Goal: Task Accomplishment & Management: Manage account settings

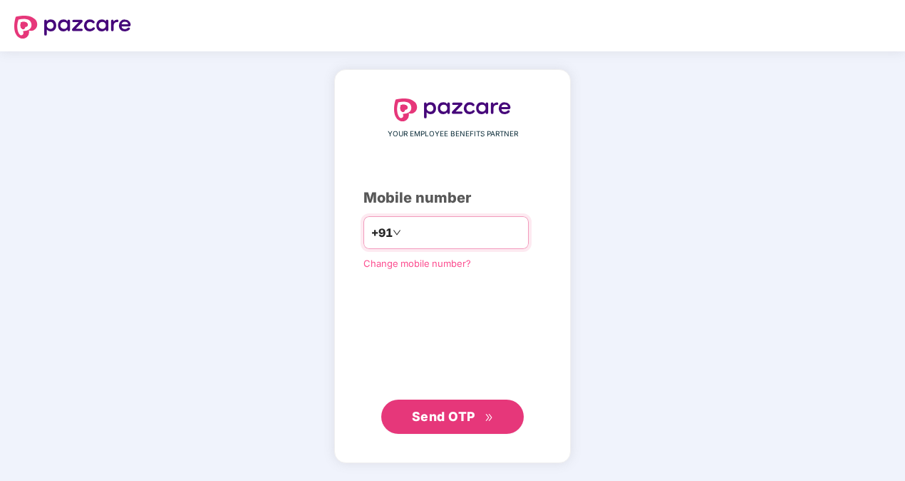
click at [404, 232] on input "**********" at bounding box center [462, 232] width 117 height 23
type input "**********"
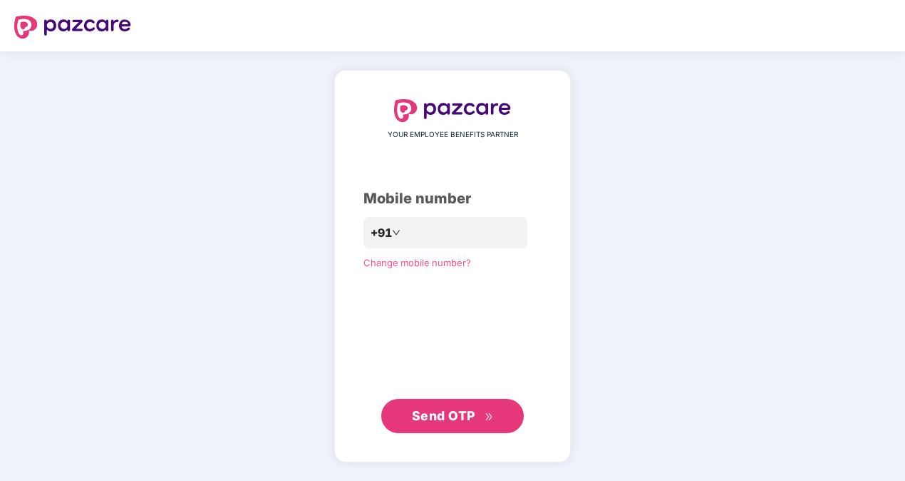
click at [475, 421] on span "Send OTP" at bounding box center [443, 415] width 63 height 15
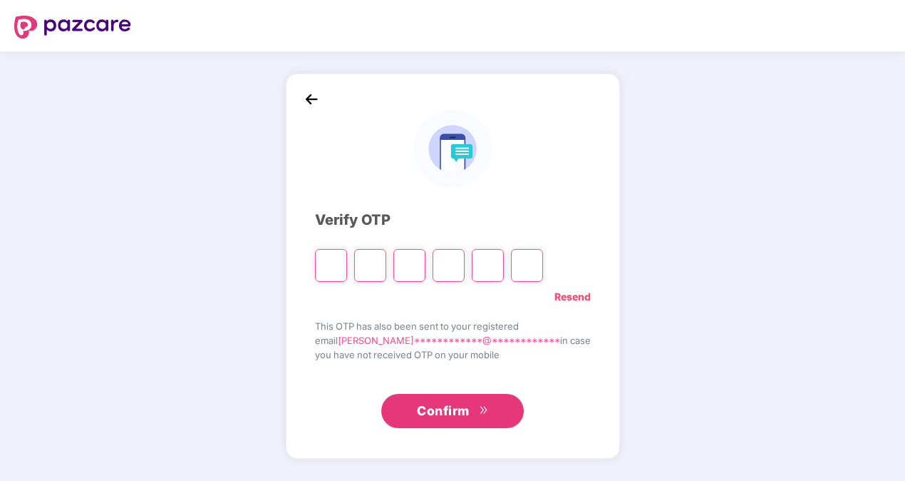
type input "*"
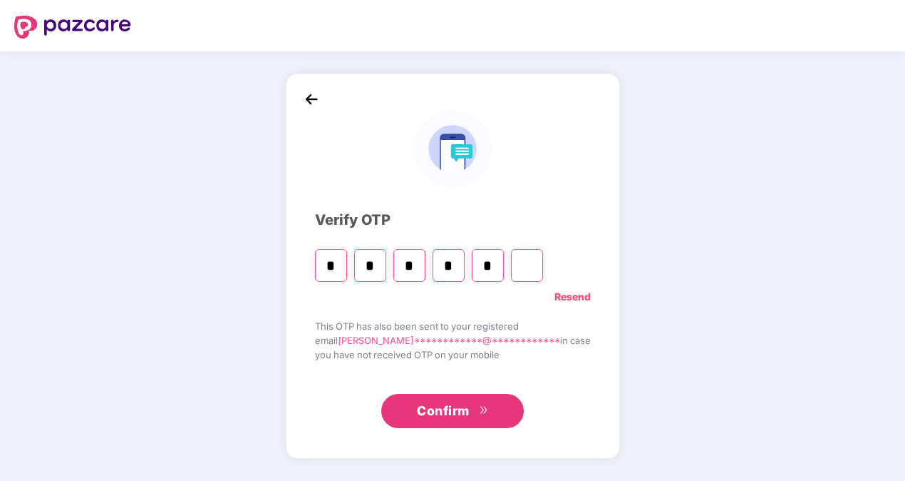
type input "*"
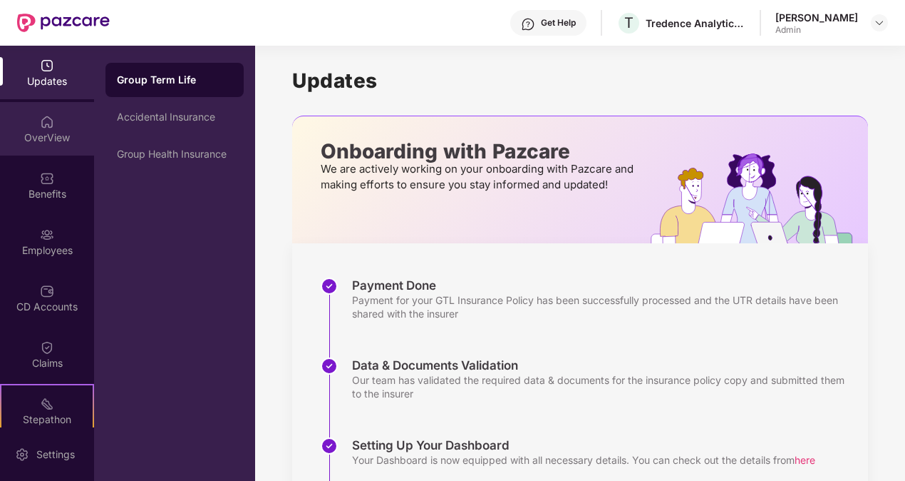
click at [64, 113] on div "OverView" at bounding box center [47, 128] width 94 height 53
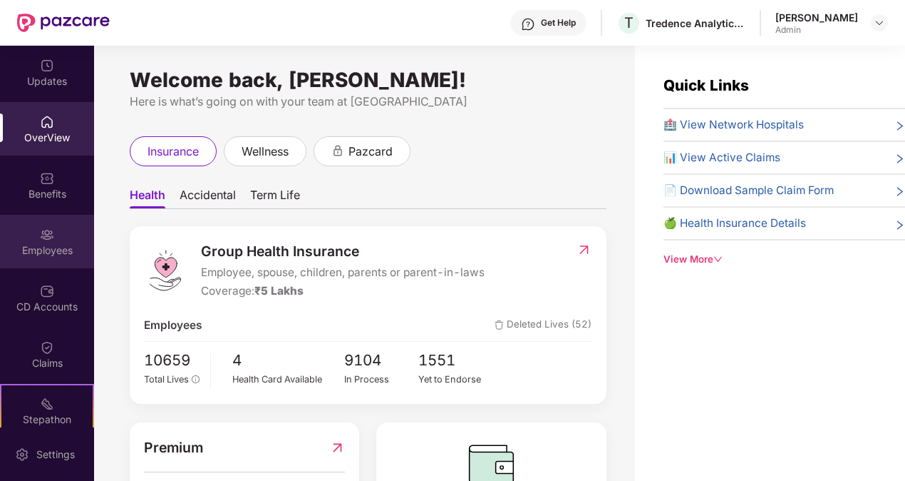
click at [40, 227] on img at bounding box center [47, 234] width 14 height 14
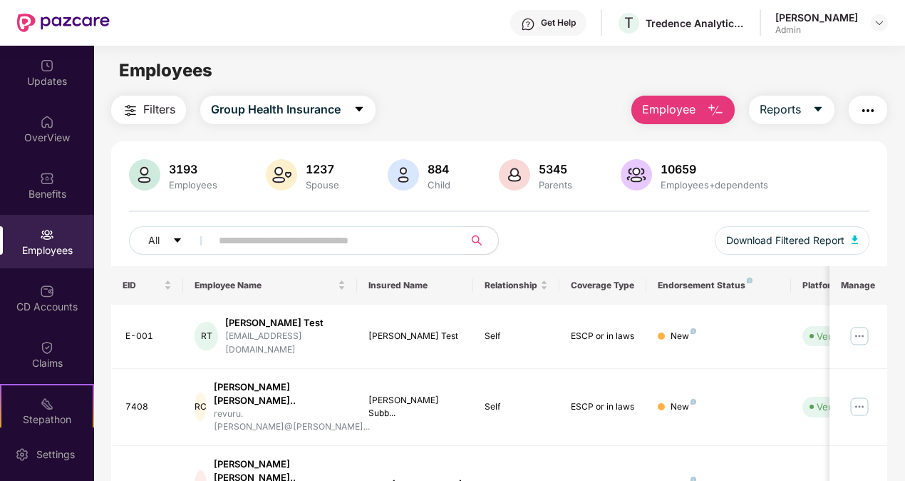
click at [299, 232] on input "text" at bounding box center [332, 240] width 226 height 21
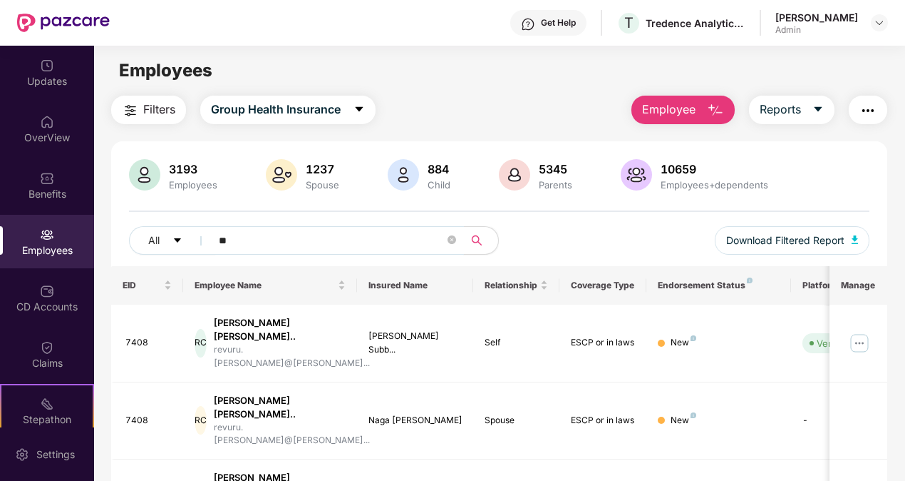
type input "*****"
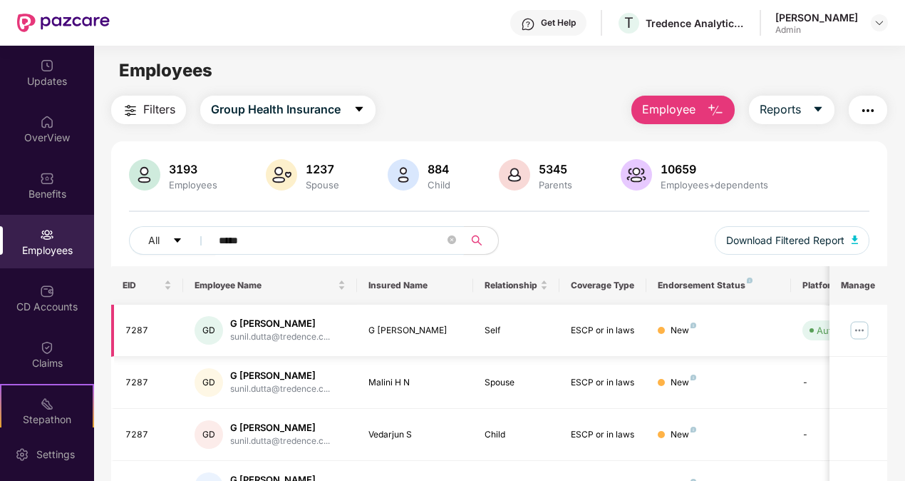
click at [327, 346] on td "GD G Sunil Dutta sunil.dutta@tredence.c..." at bounding box center [270, 330] width 174 height 52
drag, startPoint x: 327, startPoint y: 346, endPoint x: 250, endPoint y: 325, distance: 79.2
click at [250, 325] on div "G Sunil Dutta" at bounding box center [280, 324] width 100 height 14
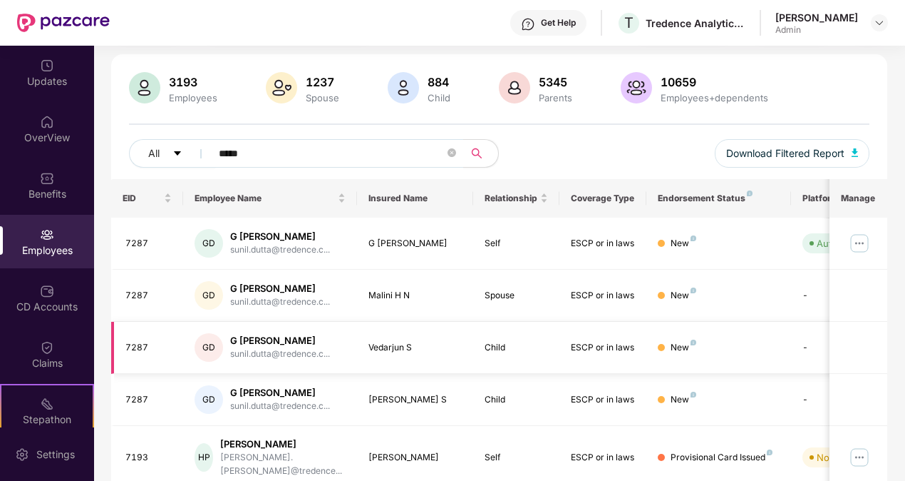
scroll to position [87, 0]
click at [858, 244] on img at bounding box center [859, 243] width 23 height 23
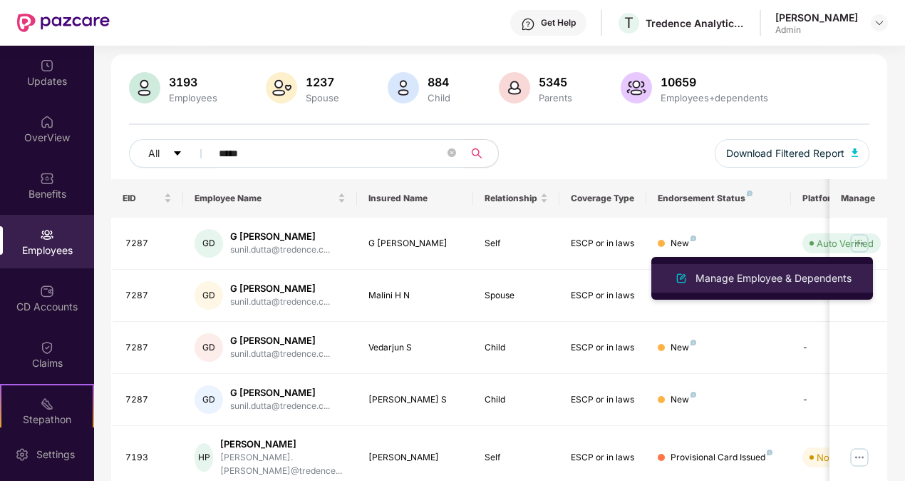
click at [811, 264] on li "Manage Employee & Dependents" at bounding box center [763, 278] width 222 height 29
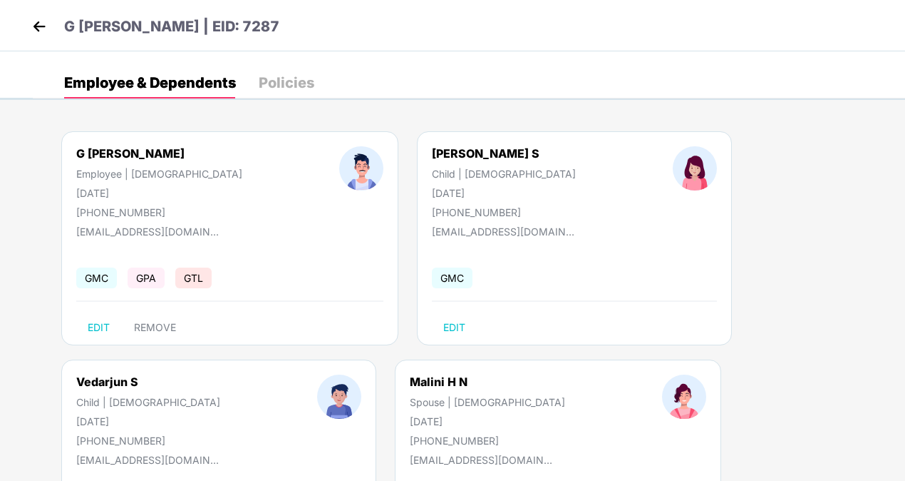
click at [298, 86] on div "Policies" at bounding box center [287, 83] width 56 height 14
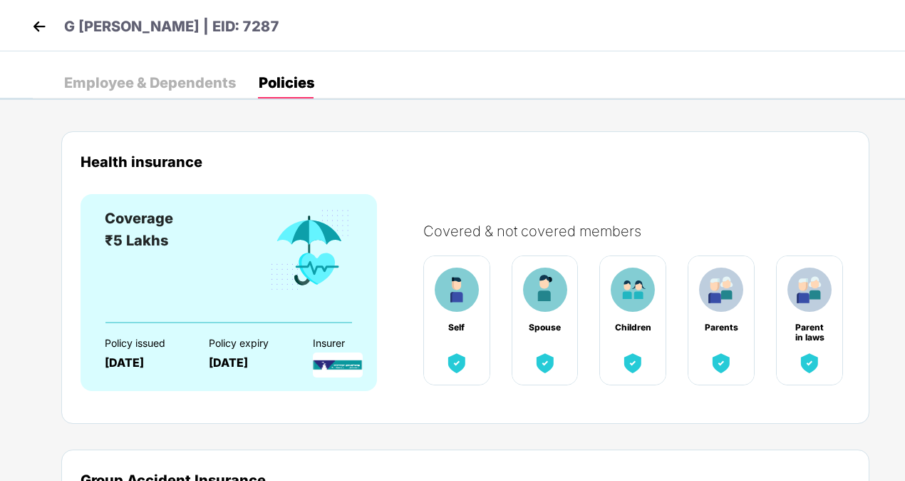
click at [41, 26] on img at bounding box center [39, 26] width 21 height 21
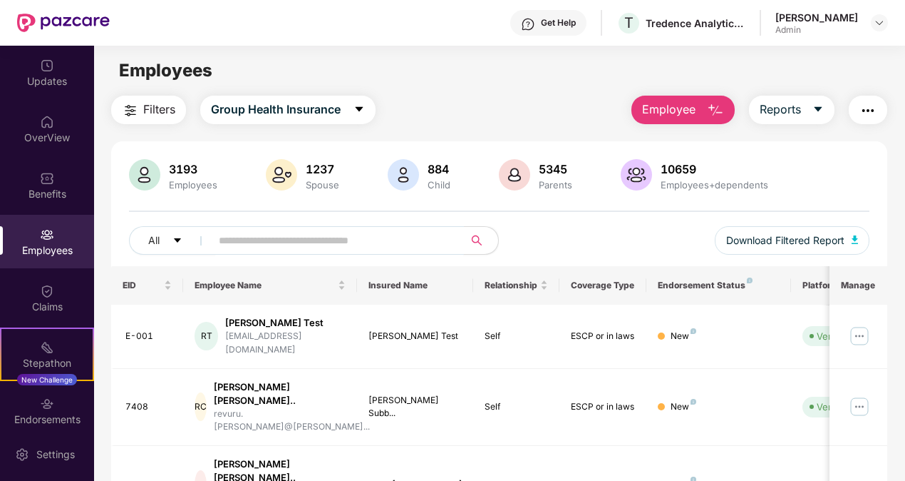
click at [299, 250] on input "text" at bounding box center [332, 240] width 226 height 21
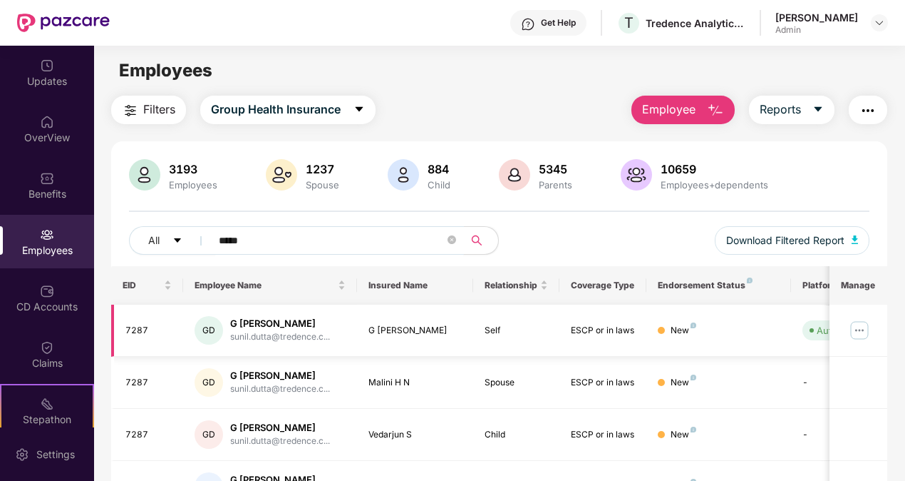
type input "*****"
click at [140, 325] on div "7287" at bounding box center [148, 331] width 47 height 14
click at [388, 351] on td "G Sunil Dutta" at bounding box center [415, 330] width 116 height 52
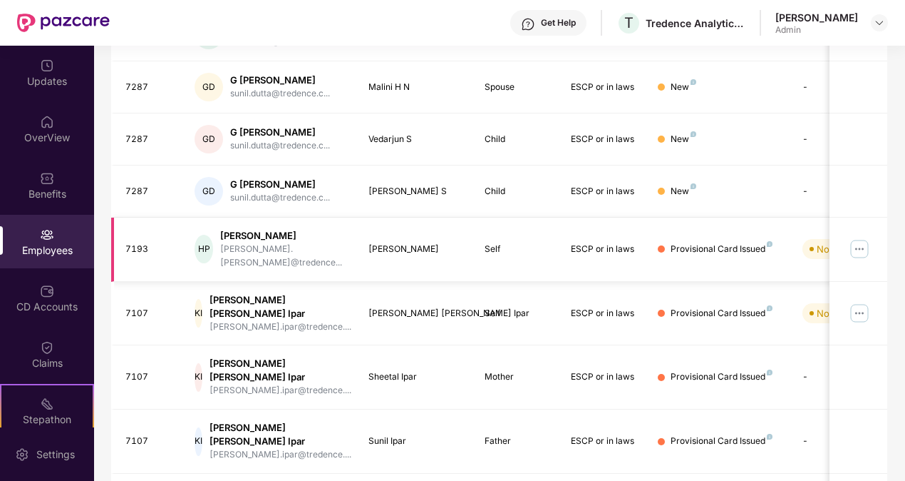
scroll to position [392, 0]
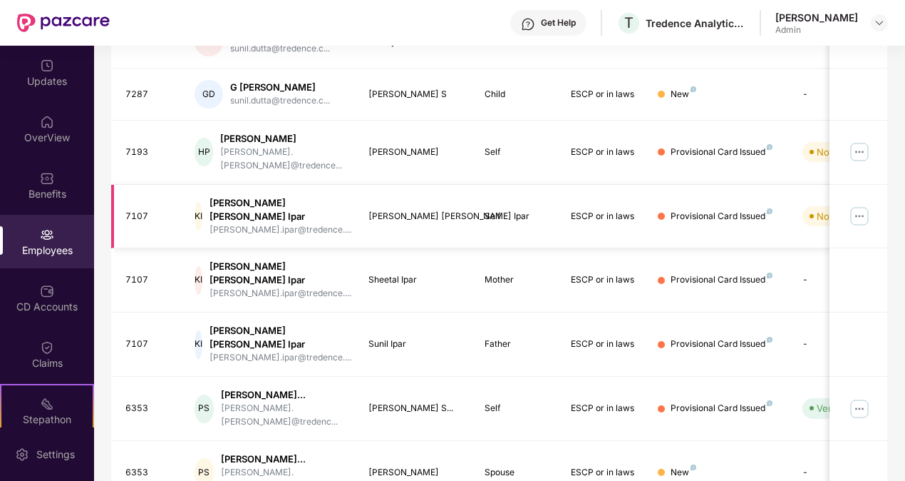
click at [858, 205] on img at bounding box center [859, 216] width 23 height 23
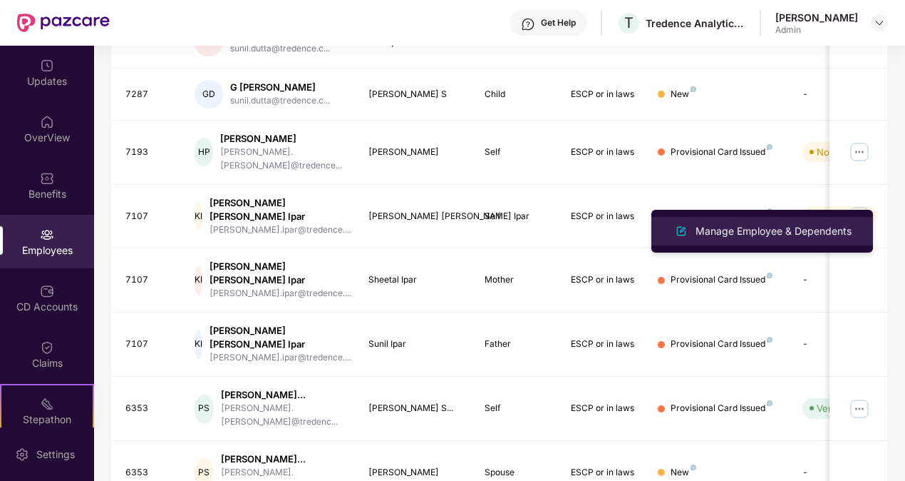
click at [823, 232] on div "Manage Employee & Dependents" at bounding box center [774, 231] width 162 height 16
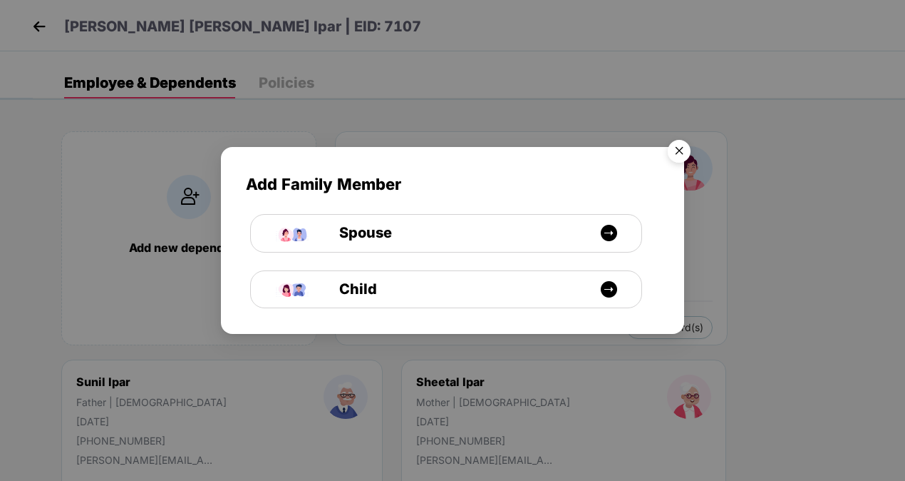
click at [680, 150] on img "Close" at bounding box center [679, 153] width 40 height 40
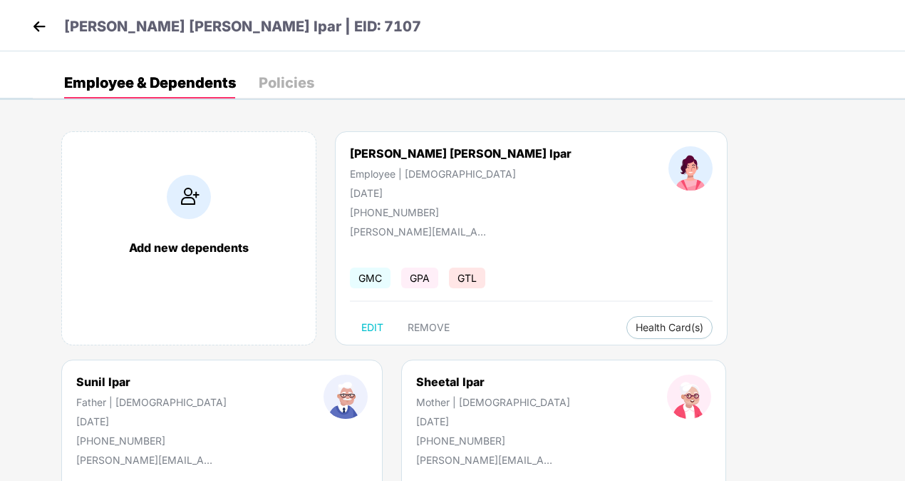
click at [33, 23] on img at bounding box center [39, 26] width 21 height 21
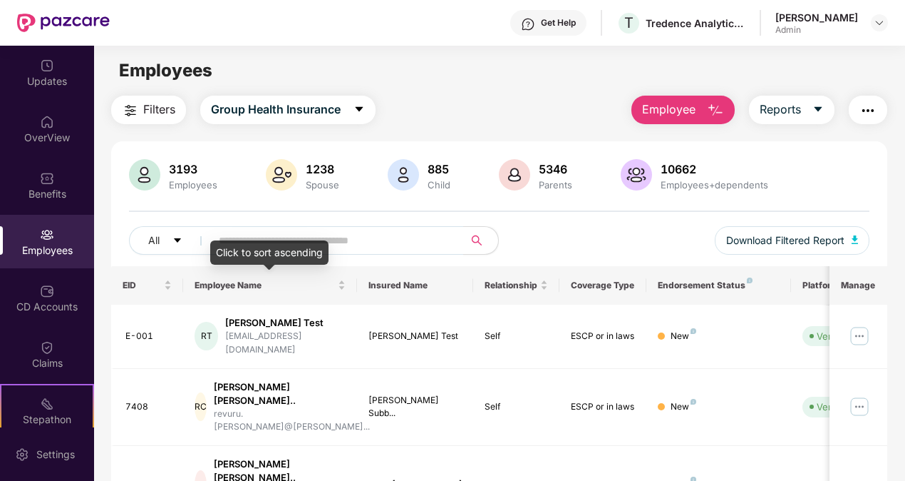
click at [248, 242] on div "Click to sort ascending" at bounding box center [269, 252] width 118 height 24
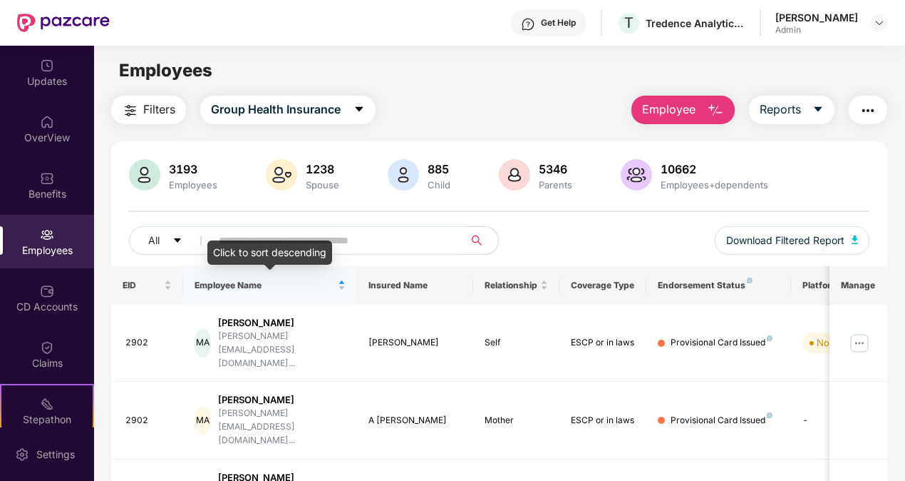
click at [241, 240] on div "Click to sort descending" at bounding box center [269, 252] width 125 height 24
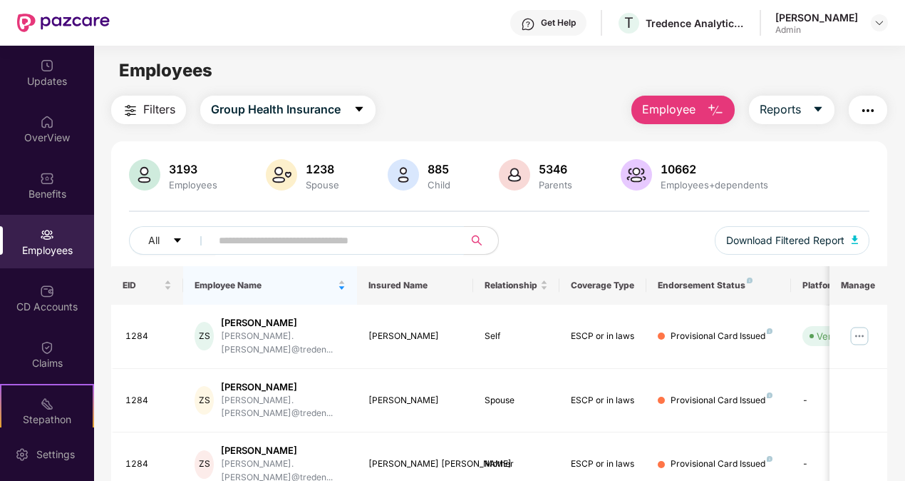
click at [372, 238] on input "text" at bounding box center [332, 240] width 226 height 21
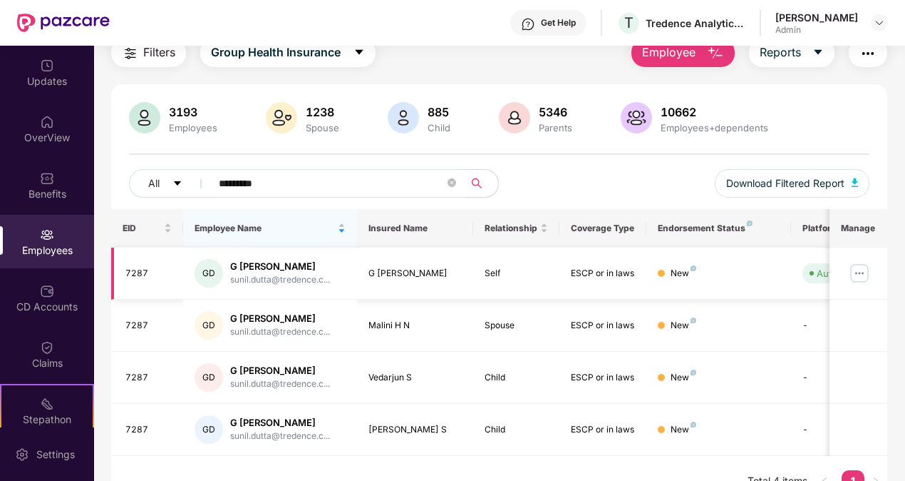
scroll to position [81, 0]
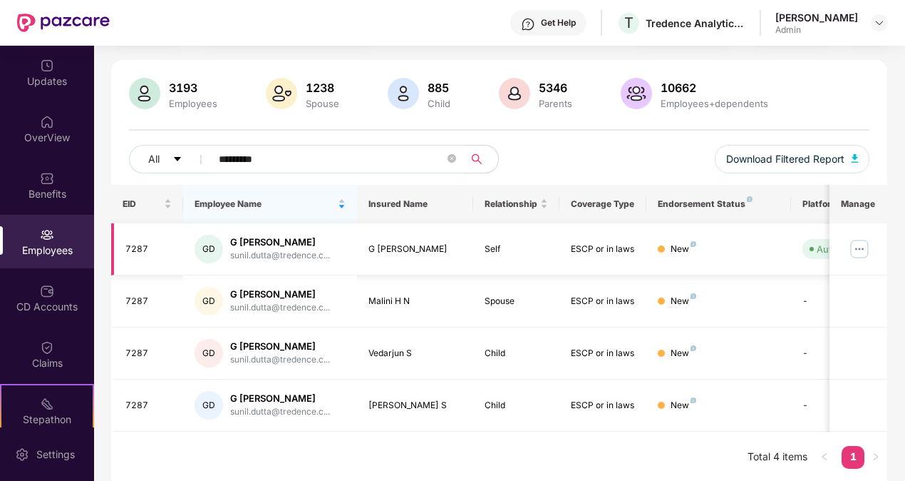
type input "*********"
click at [857, 250] on img at bounding box center [859, 248] width 23 height 23
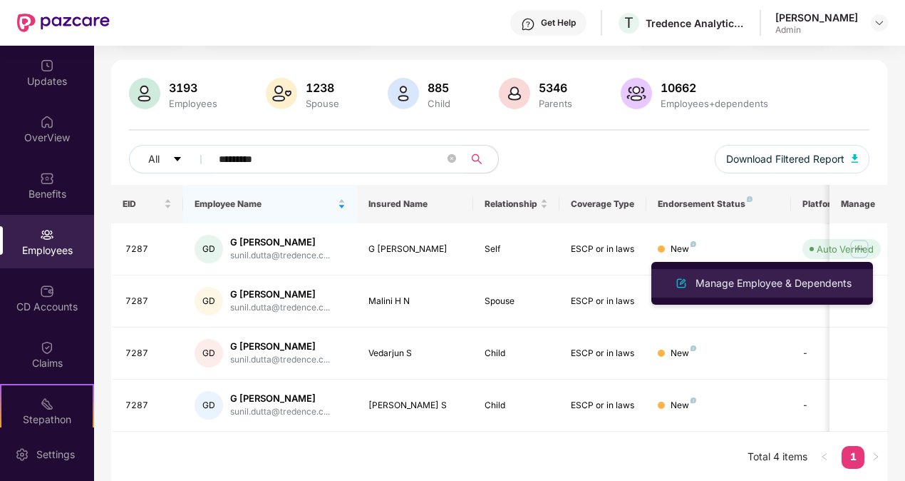
click at [794, 288] on div "Manage Employee & Dependents" at bounding box center [774, 283] width 162 height 16
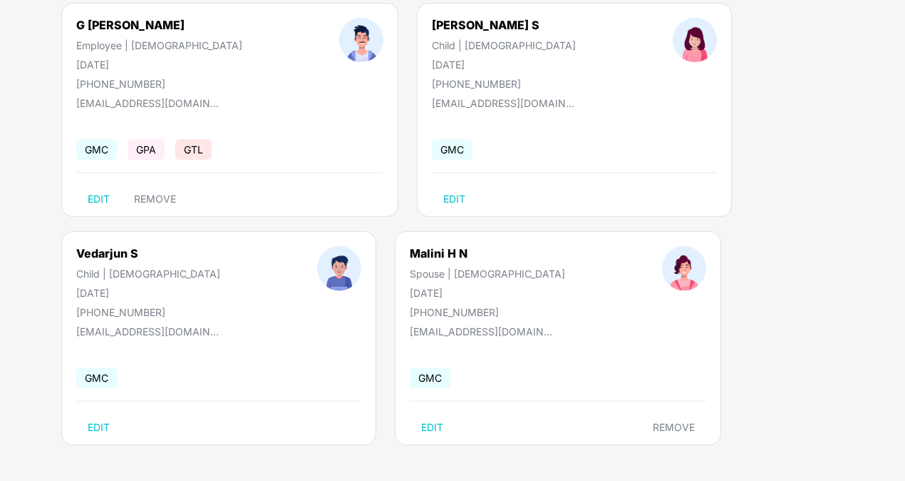
scroll to position [0, 0]
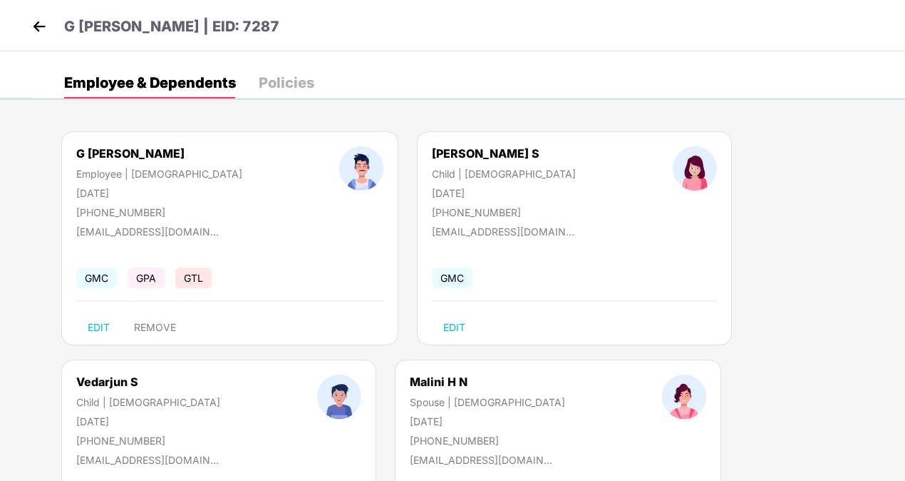
click at [44, 26] on img at bounding box center [39, 26] width 21 height 21
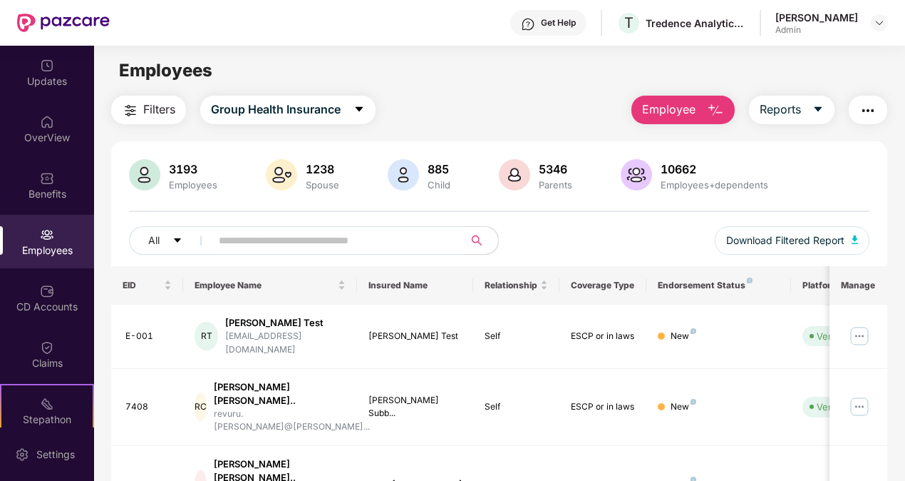
click at [311, 250] on input "text" at bounding box center [332, 240] width 226 height 21
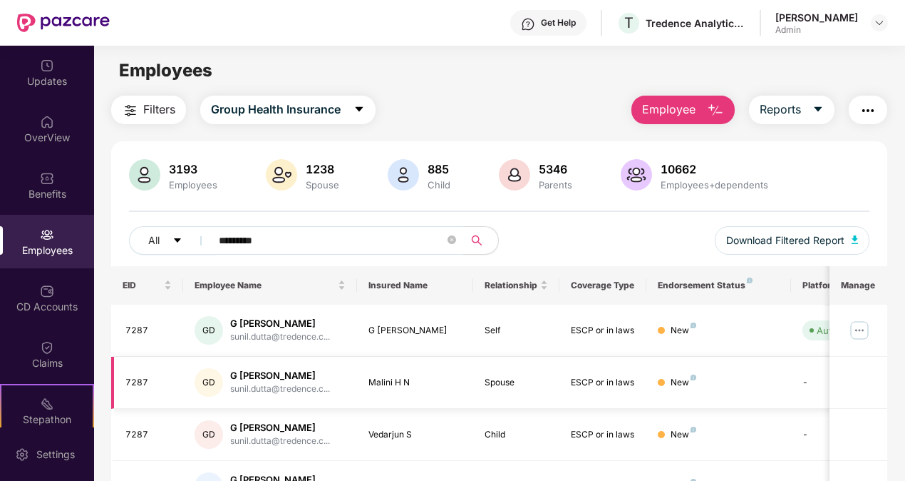
click at [810, 385] on td "-" at bounding box center [841, 382] width 101 height 52
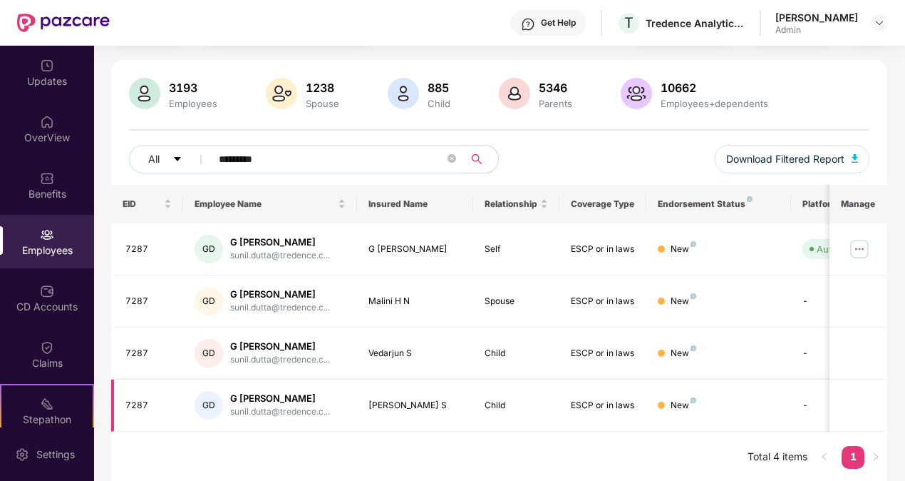
click at [807, 404] on td "-" at bounding box center [841, 405] width 101 height 52
click at [681, 404] on div "New" at bounding box center [684, 406] width 26 height 14
drag, startPoint x: 269, startPoint y: 164, endPoint x: 189, endPoint y: 159, distance: 80.7
click at [189, 159] on div "All *********" at bounding box center [314, 159] width 371 height 29
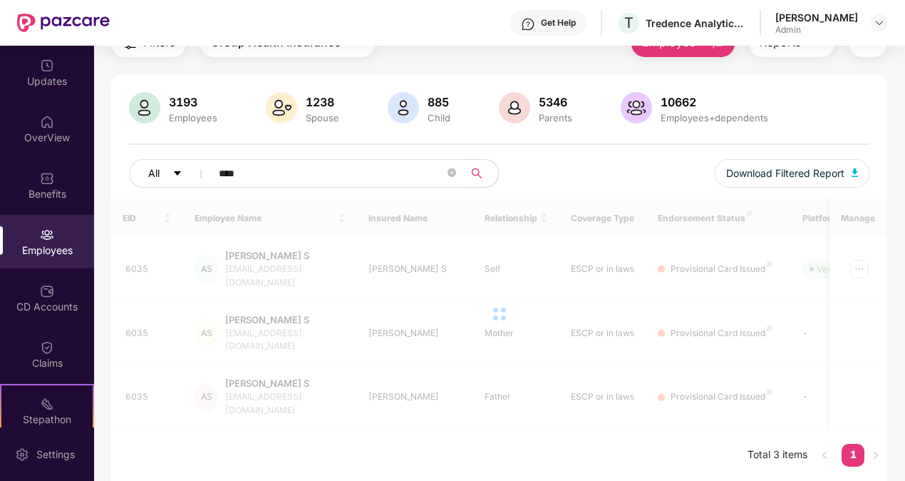
scroll to position [46, 0]
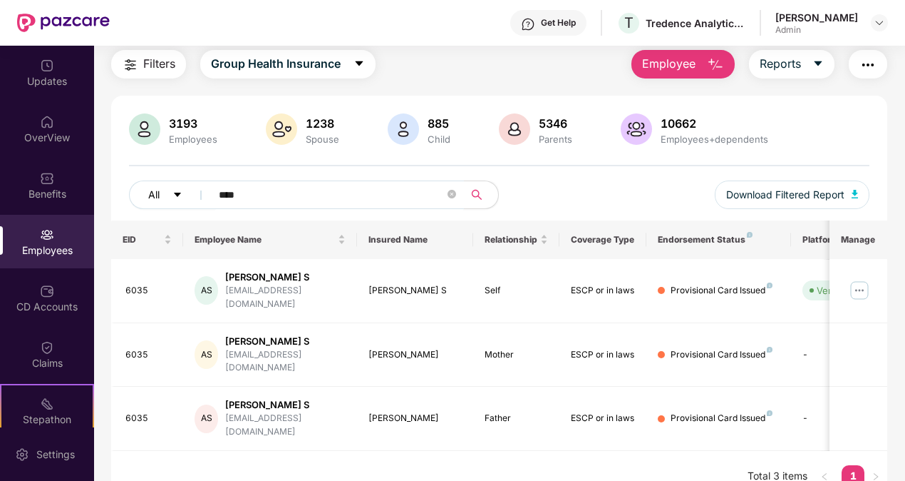
drag, startPoint x: 257, startPoint y: 193, endPoint x: 135, endPoint y: 185, distance: 121.5
click at [135, 185] on div "All ****" at bounding box center [314, 194] width 371 height 29
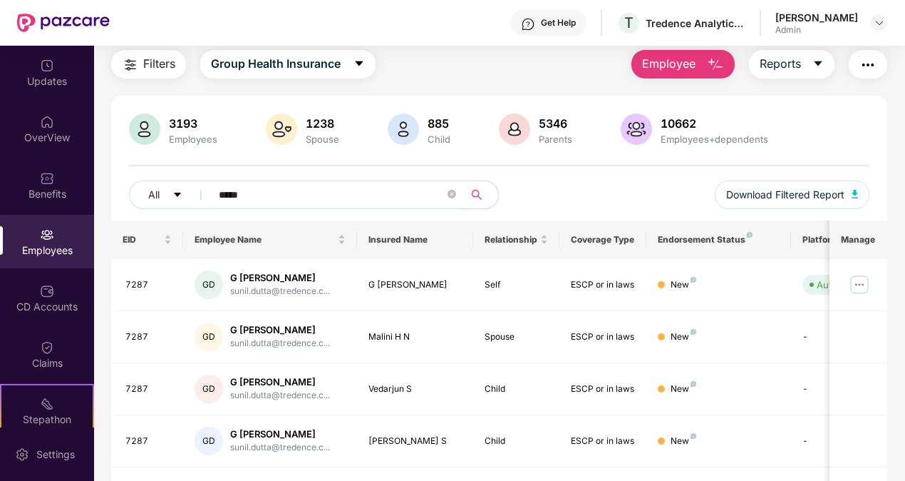
type input "*********"
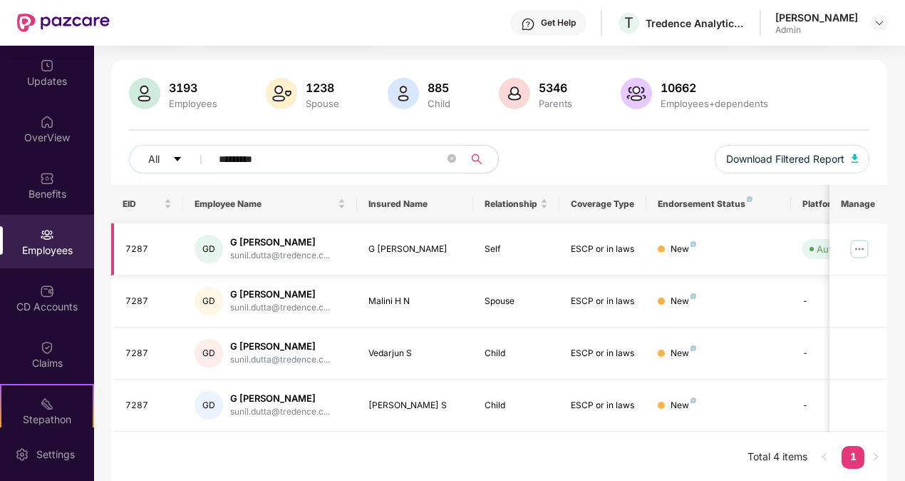
click at [859, 245] on img at bounding box center [859, 248] width 23 height 23
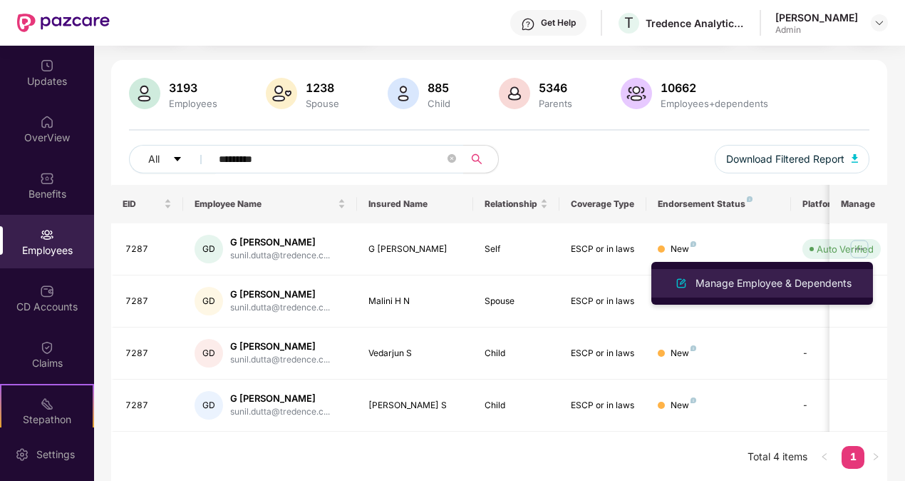
click at [774, 279] on div "Manage Employee & Dependents" at bounding box center [774, 283] width 162 height 16
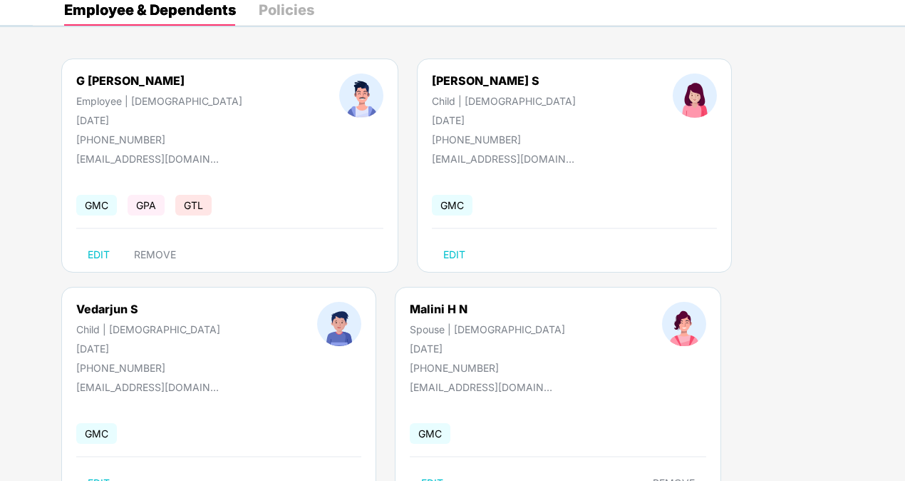
scroll to position [128, 0]
